Goal: Use online tool/utility: Utilize a website feature to perform a specific function

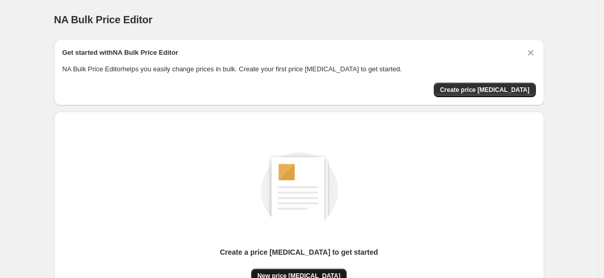
click at [287, 271] on span "New price [MEDICAL_DATA]" at bounding box center [298, 275] width 83 height 8
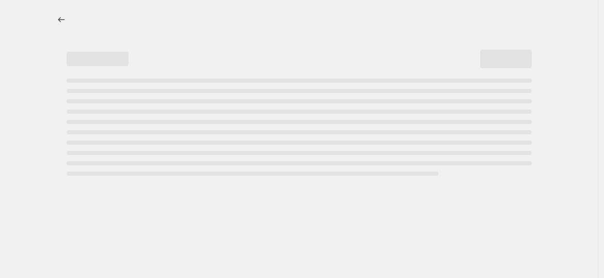
select select "percentage"
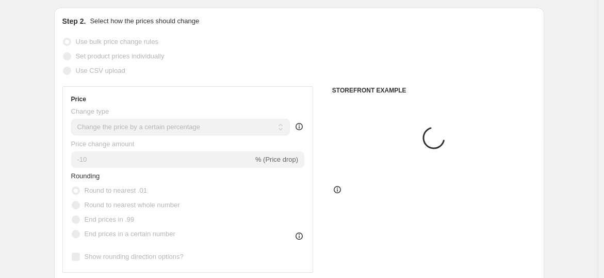
scroll to position [115, 0]
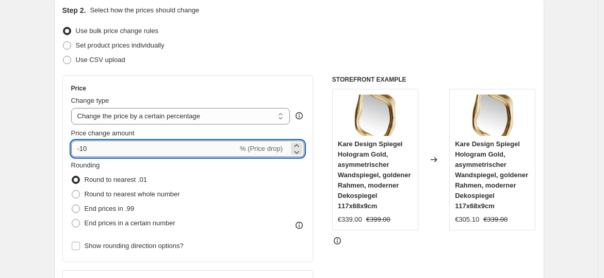
click at [110, 143] on input "-10" at bounding box center [154, 148] width 167 height 17
type input "-1"
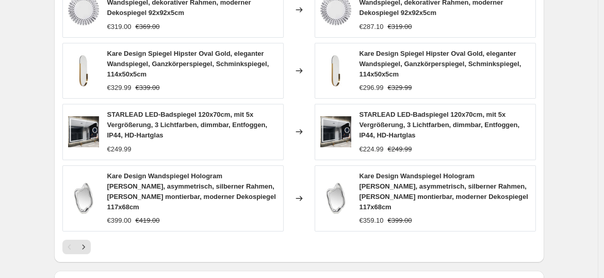
scroll to position [802, 0]
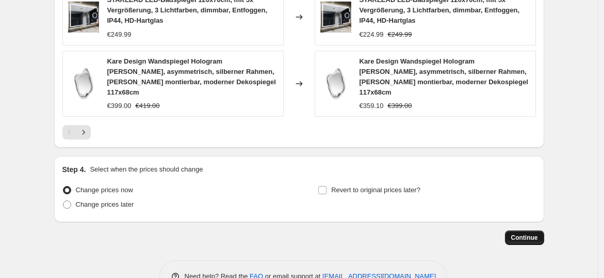
type input "-35"
click at [529, 230] on button "Continue" at bounding box center [524, 237] width 39 height 14
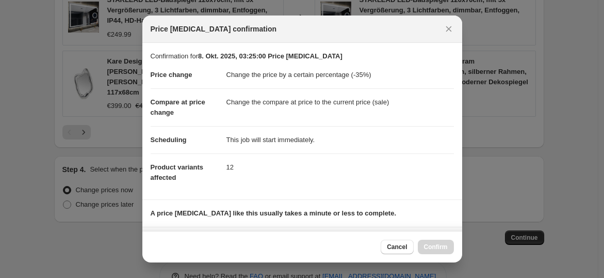
scroll to position [155, 0]
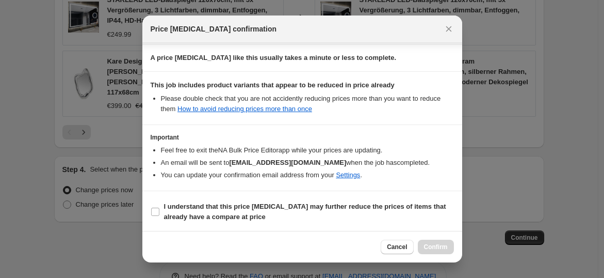
click at [356, 204] on b "I understand that this price change job may further reduce the prices of items …" at bounding box center [305, 211] width 282 height 18
click at [159, 207] on input "I understand that this price change job may further reduce the prices of items …" at bounding box center [155, 211] width 8 height 8
checkbox input "true"
click at [434, 244] on span "Confirm" at bounding box center [436, 247] width 24 height 8
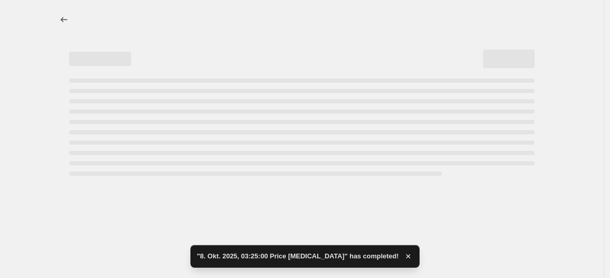
select select "percentage"
